Goal: Task Accomplishment & Management: Manage account settings

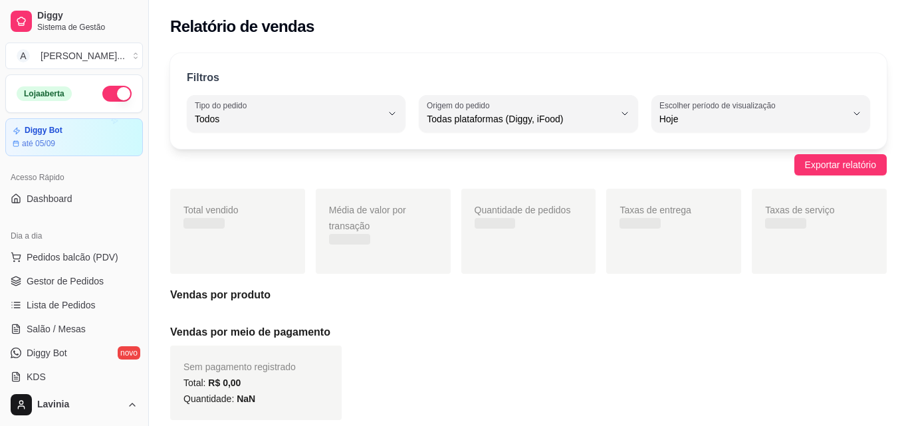
select select "ALL"
select select "0"
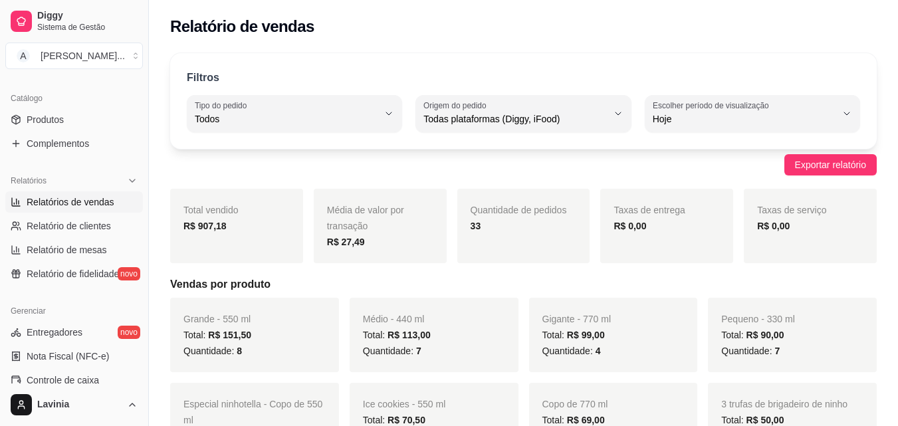
scroll to position [198, 0]
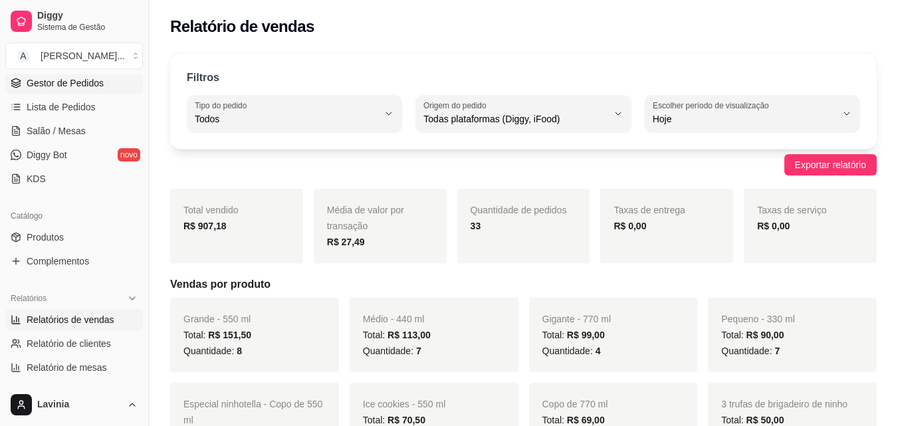
click at [90, 90] on link "Gestor de Pedidos" at bounding box center [74, 82] width 138 height 21
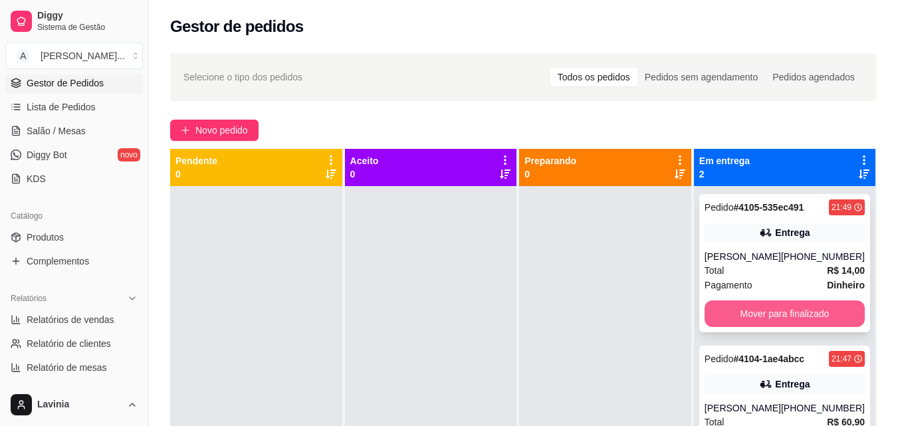
click at [792, 318] on button "Mover para finalizado" at bounding box center [785, 313] width 160 height 27
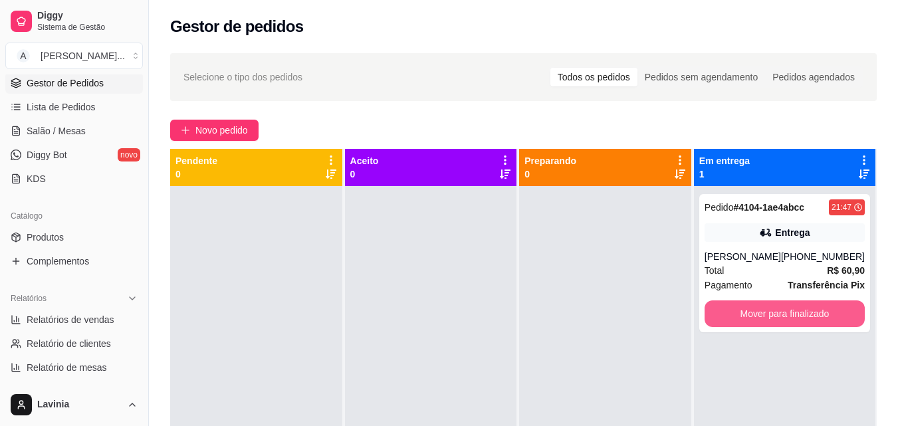
click at [792, 318] on button "Mover para finalizado" at bounding box center [785, 313] width 160 height 27
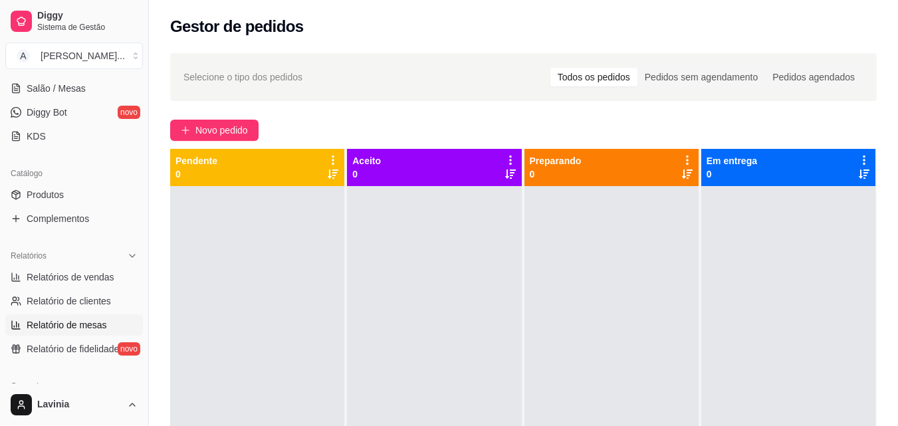
scroll to position [265, 0]
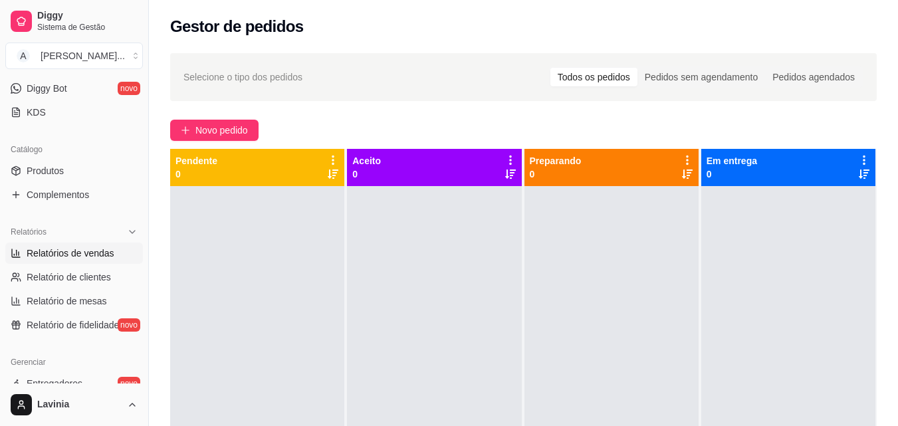
click at [93, 261] on link "Relatórios de vendas" at bounding box center [74, 253] width 138 height 21
select select "ALL"
select select "0"
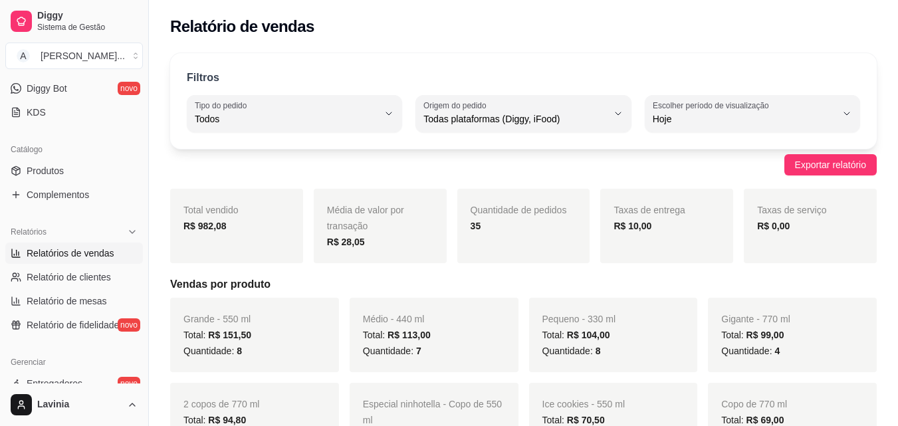
drag, startPoint x: 84, startPoint y: 260, endPoint x: 160, endPoint y: 373, distance: 136.1
drag, startPoint x: 160, startPoint y: 373, endPoint x: 635, endPoint y: 425, distance: 478.1
click at [713, 349] on div "Gigante - 770 ml Total: R$ 99,00 Quantidade: 4" at bounding box center [792, 335] width 169 height 74
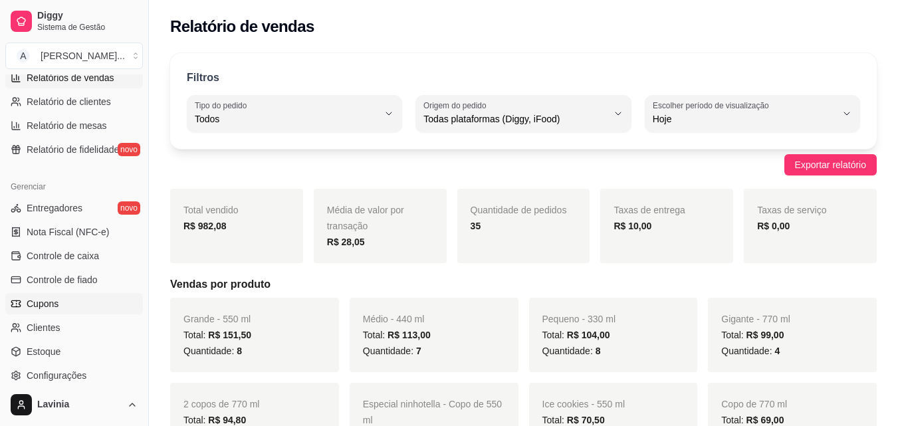
scroll to position [464, 0]
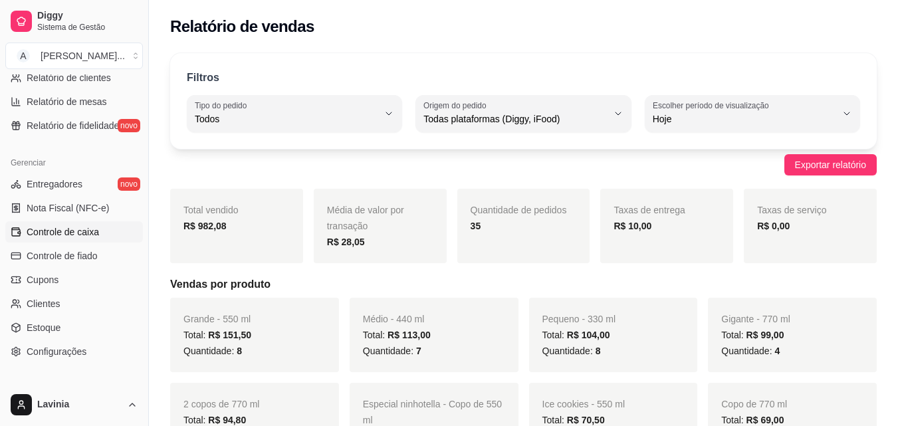
click at [68, 233] on span "Controle de caixa" at bounding box center [63, 231] width 72 height 13
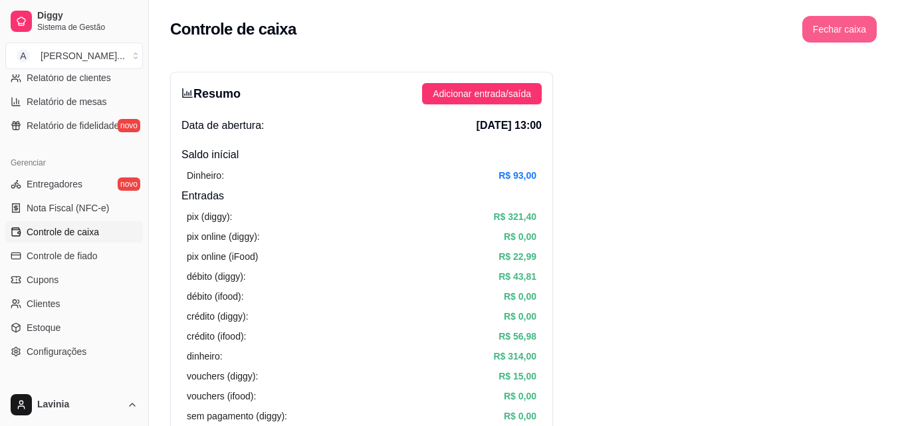
click at [871, 23] on button "Fechar caixa" at bounding box center [839, 29] width 74 height 27
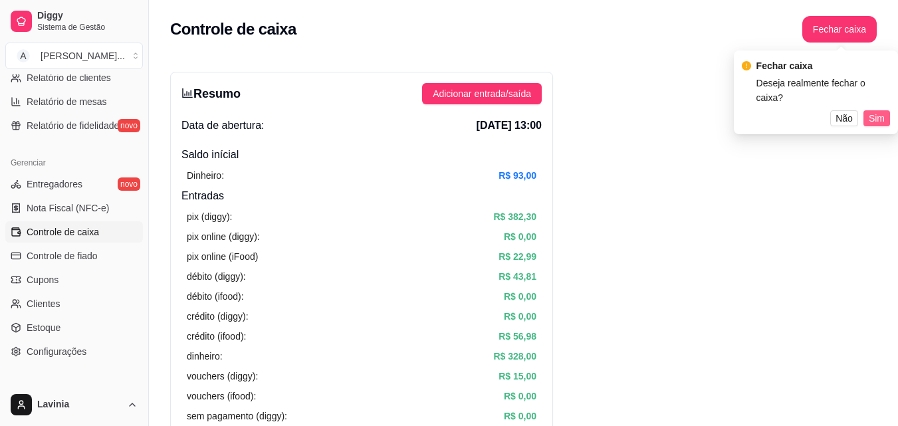
click at [868, 110] on button "Sim" at bounding box center [877, 118] width 27 height 16
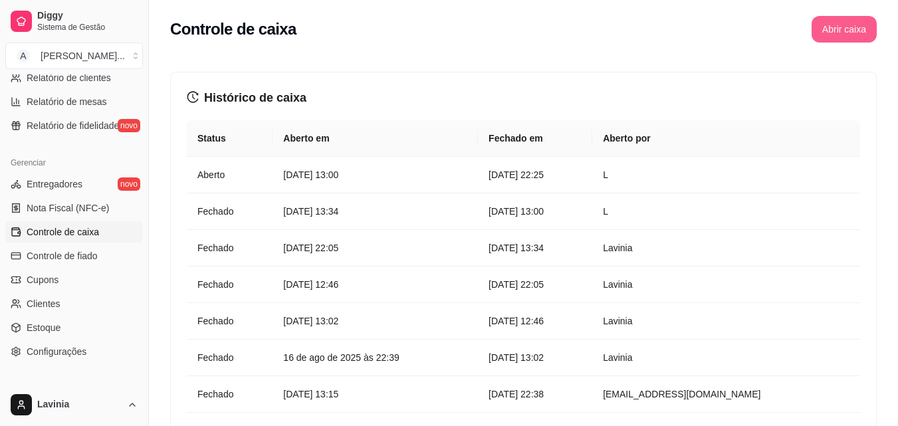
click at [819, 33] on button "Abrir caixa" at bounding box center [844, 29] width 65 height 27
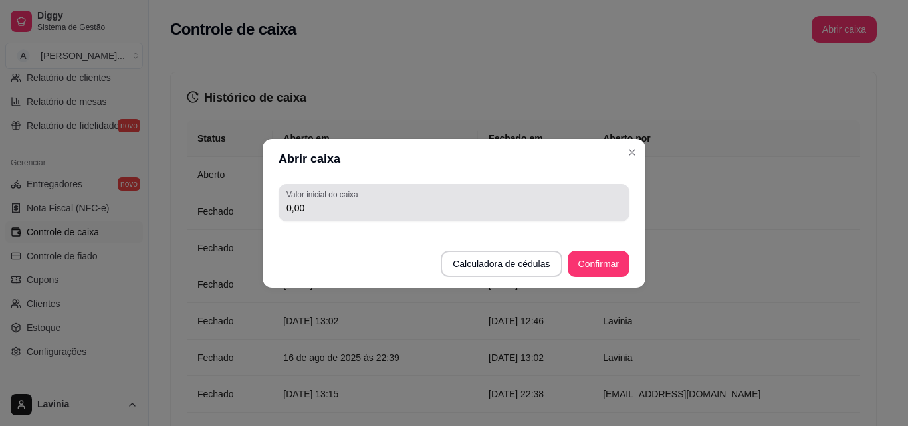
click at [560, 201] on input "0,00" at bounding box center [454, 207] width 335 height 13
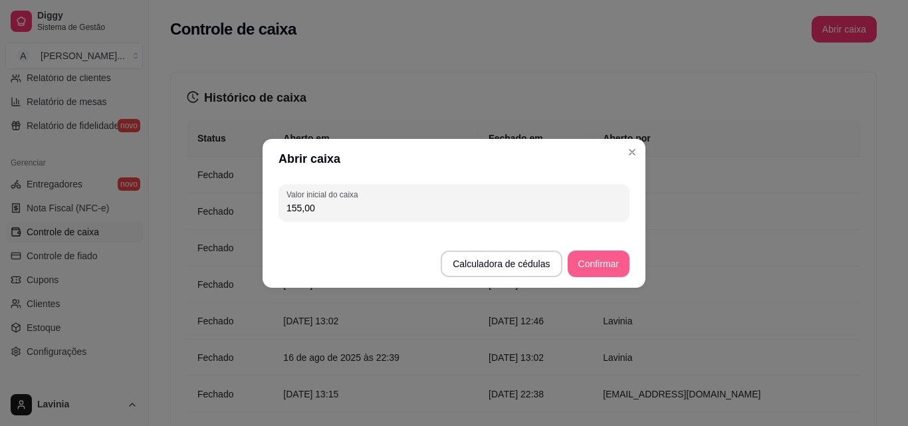
type input "155,00"
click at [620, 260] on button "Confirmar" at bounding box center [599, 264] width 62 height 27
